Goal: Task Accomplishment & Management: Manage account settings

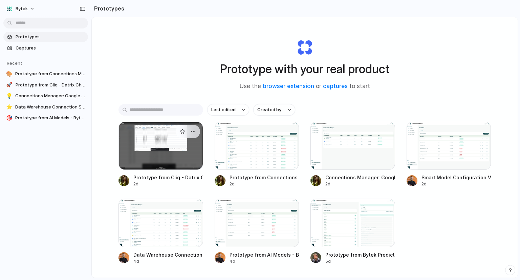
click at [164, 142] on div at bounding box center [161, 146] width 85 height 48
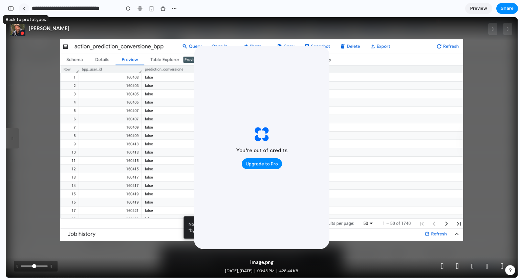
click at [23, 8] on div at bounding box center [24, 9] width 3 height 4
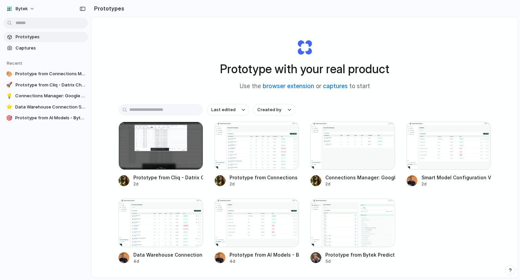
click at [23, 8] on span "Bytek" at bounding box center [22, 8] width 12 height 7
click at [35, 34] on span "Invite members" at bounding box center [32, 35] width 33 height 7
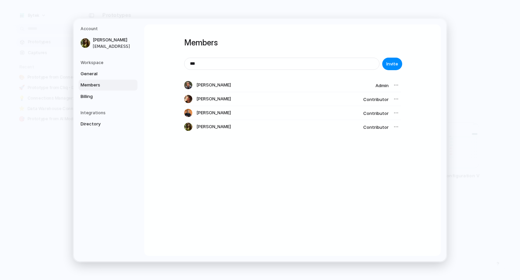
type input "**********"
click at [390, 62] on span "Invite" at bounding box center [393, 63] width 12 height 7
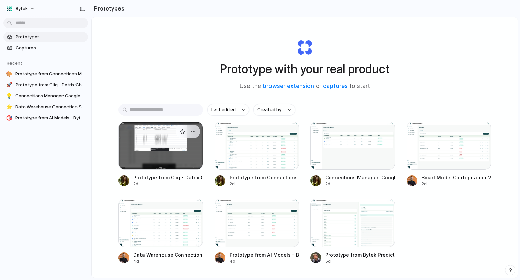
click at [170, 141] on div at bounding box center [161, 146] width 85 height 48
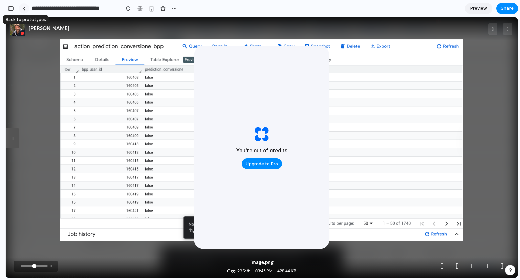
click at [21, 9] on link at bounding box center [24, 8] width 10 height 10
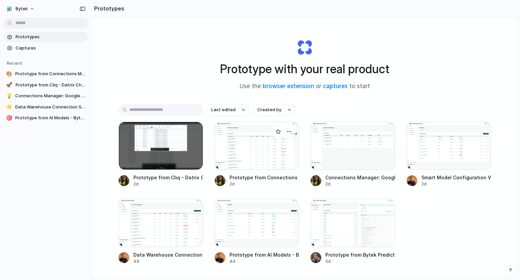
click at [266, 147] on div at bounding box center [257, 146] width 85 height 48
click at [154, 162] on div at bounding box center [161, 146] width 85 height 48
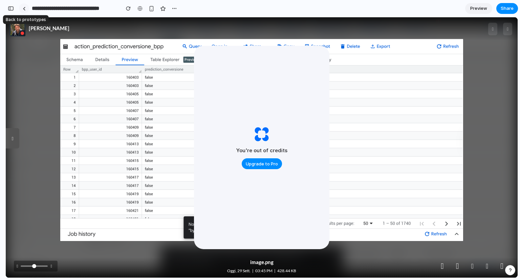
click at [24, 7] on div at bounding box center [24, 9] width 3 height 4
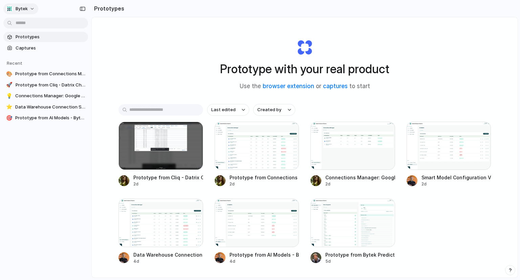
click at [34, 8] on button "Bytek" at bounding box center [20, 8] width 35 height 11
click at [30, 36] on span "Invite members" at bounding box center [32, 35] width 33 height 7
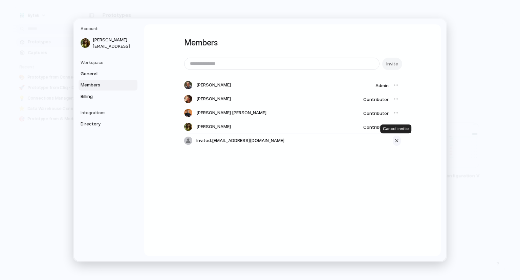
click at [397, 140] on div "button" at bounding box center [397, 141] width 6 height 8
click at [83, 72] on span "General" at bounding box center [102, 73] width 43 height 7
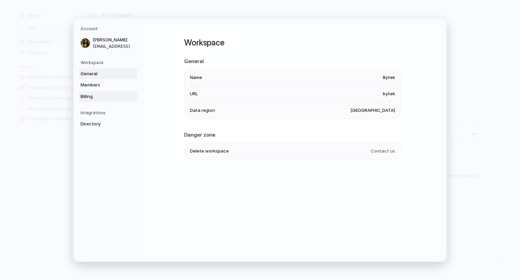
click at [93, 93] on span "Billing" at bounding box center [102, 96] width 43 height 7
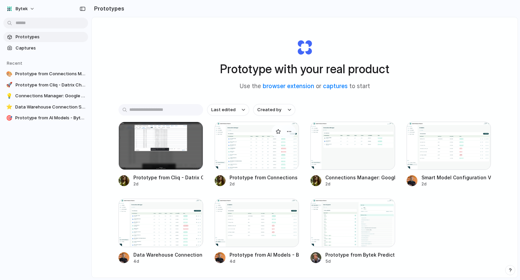
click at [247, 148] on div at bounding box center [257, 146] width 85 height 48
